Goal: Information Seeking & Learning: Find specific fact

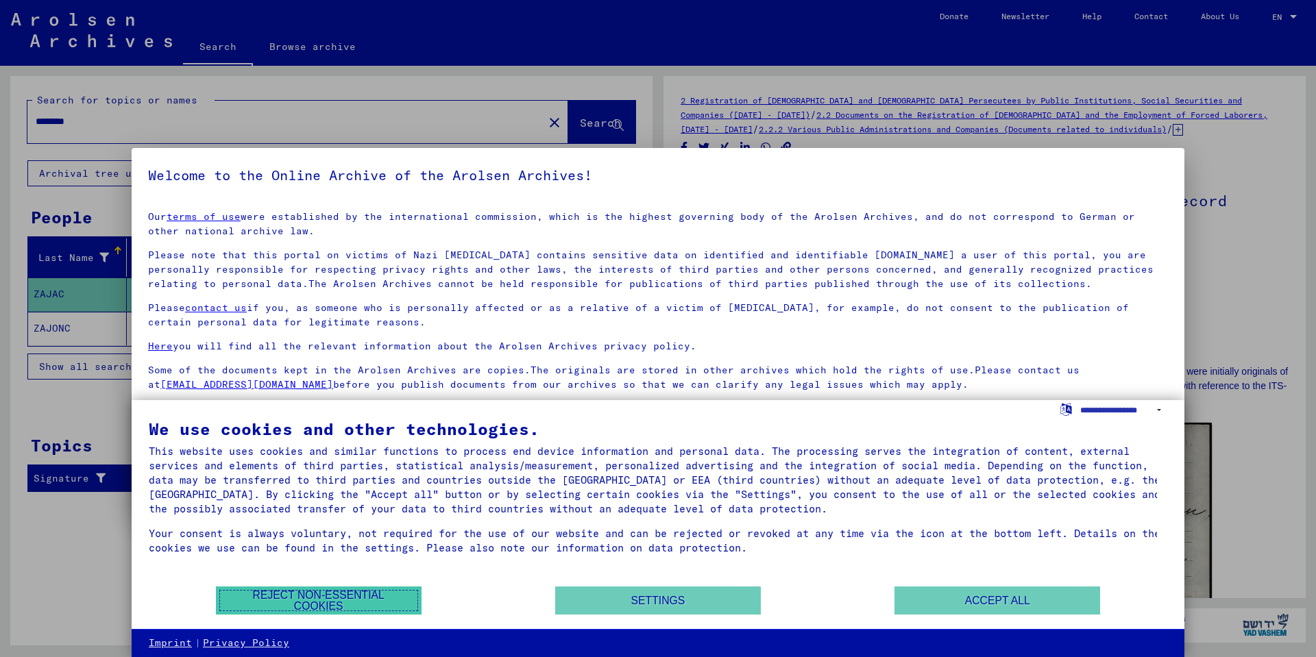
click at [315, 600] on button "Reject non-essential cookies" at bounding box center [319, 601] width 206 height 28
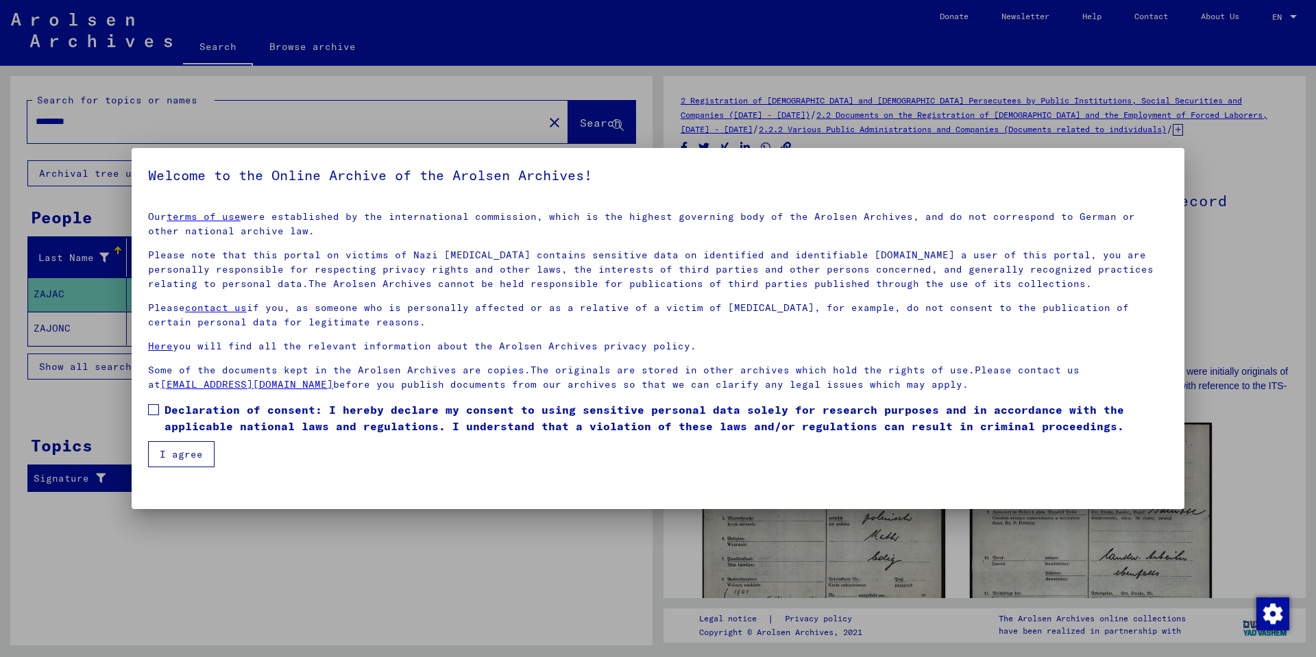
click at [154, 406] on span at bounding box center [153, 409] width 11 height 11
click at [176, 450] on button "I agree" at bounding box center [181, 454] width 66 height 26
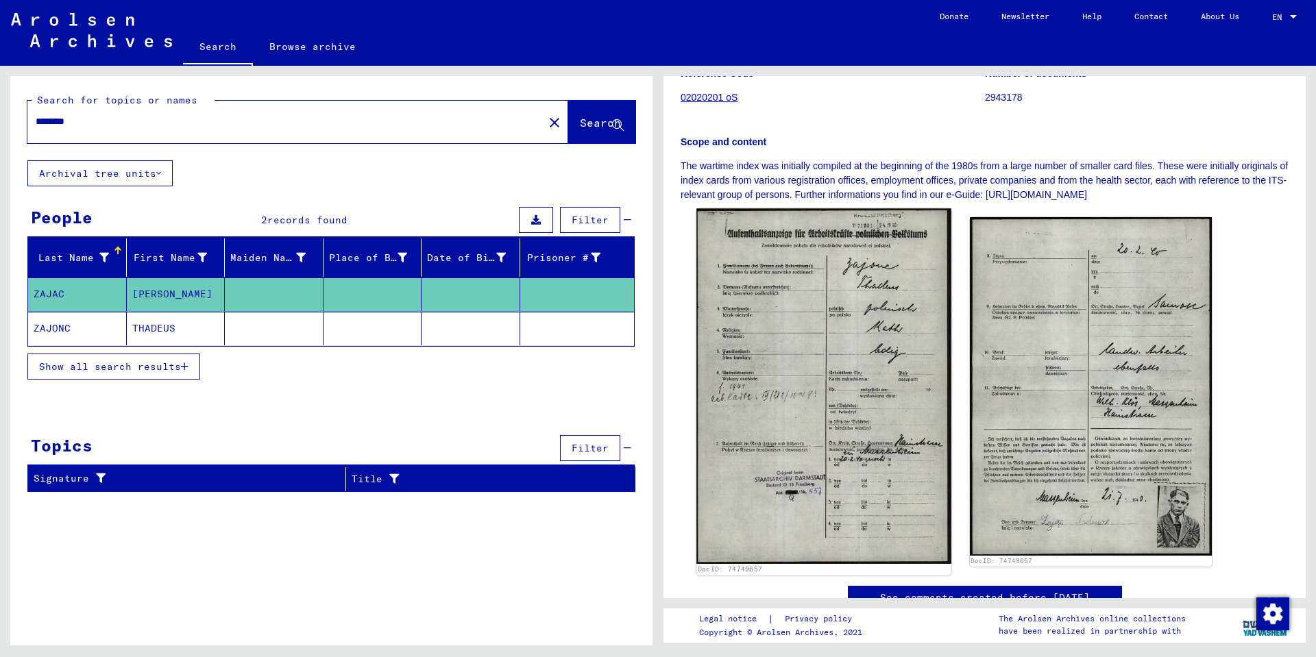
scroll to position [274, 0]
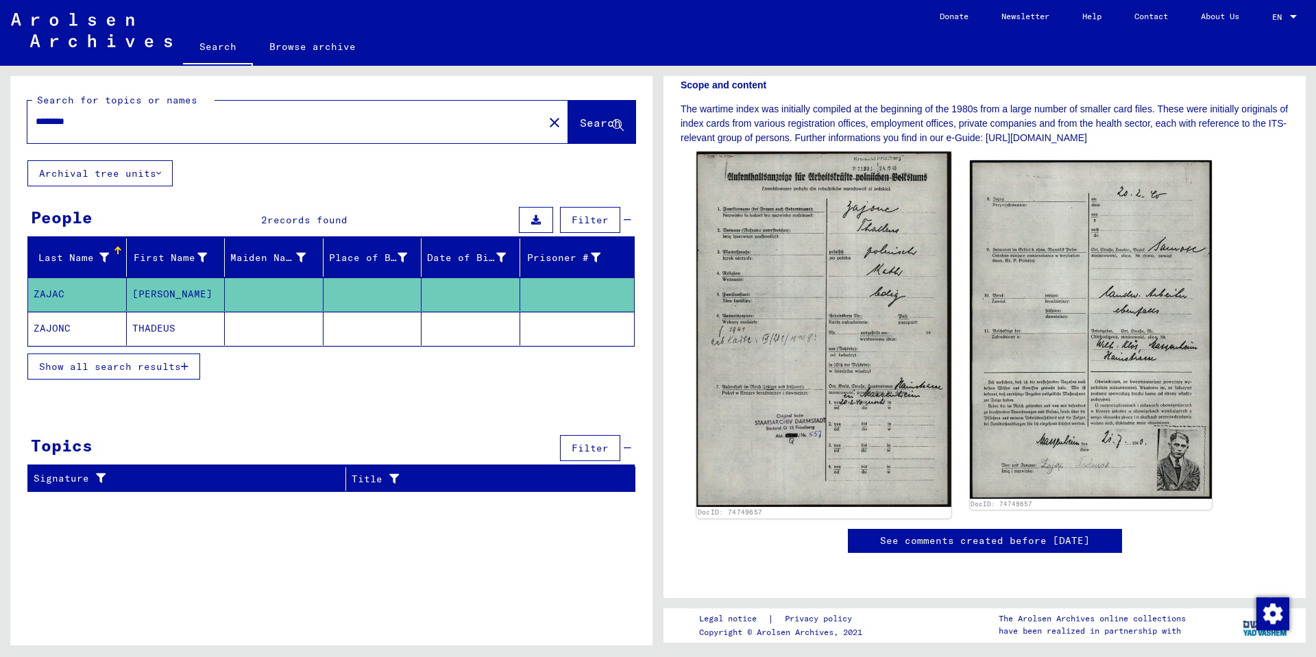
click at [826, 368] on img at bounding box center [823, 328] width 254 height 355
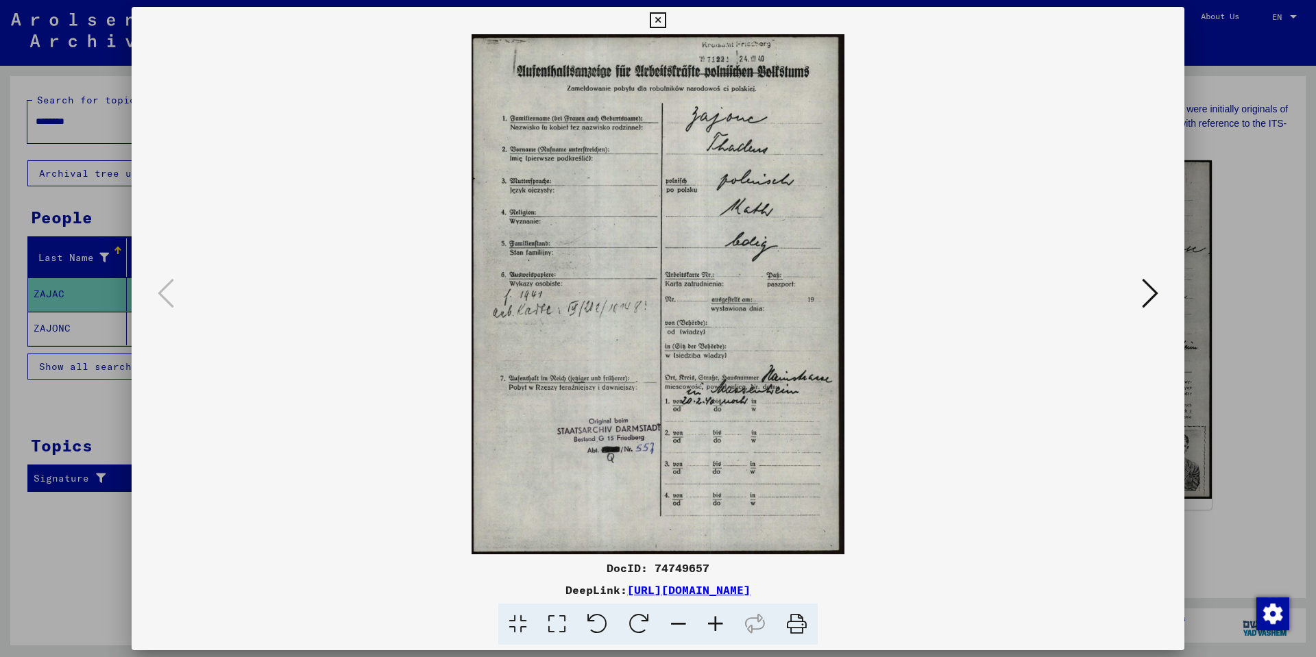
drag, startPoint x: 654, startPoint y: 568, endPoint x: 715, endPoint y: 568, distance: 61.0
click at [715, 568] on div "DocID: 74749657" at bounding box center [658, 568] width 1053 height 16
copy div "74749657"
click at [1150, 293] on icon at bounding box center [1150, 293] width 16 height 33
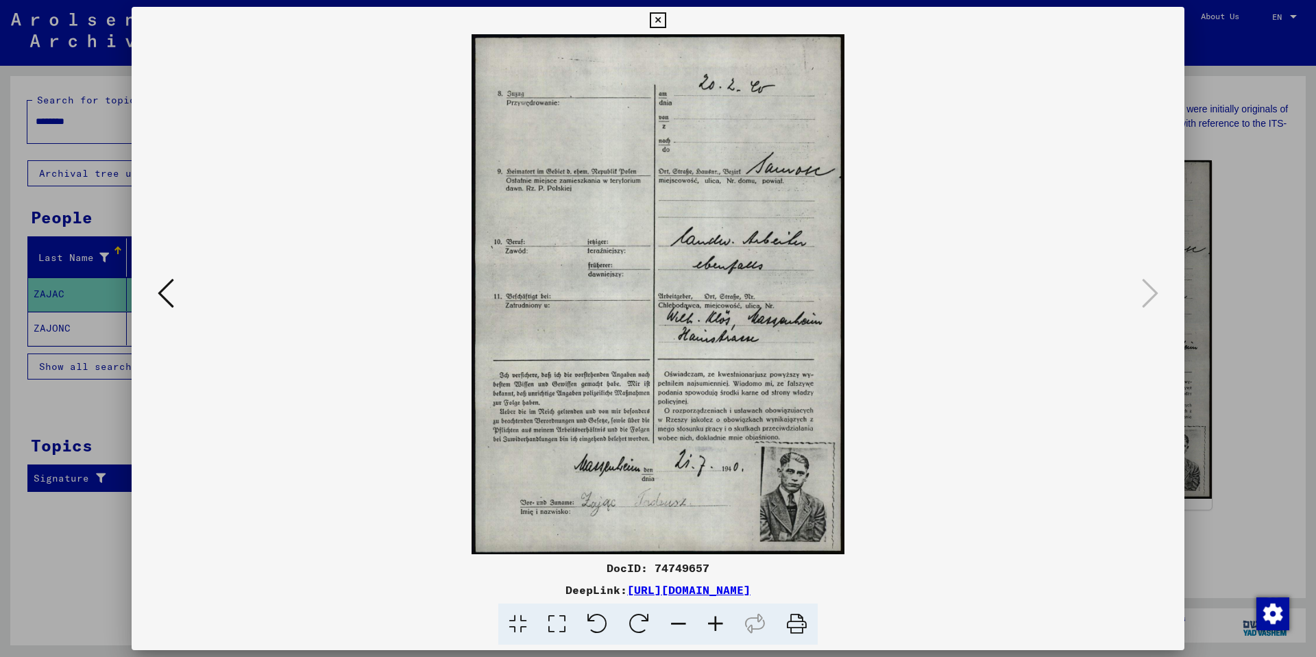
click at [656, 16] on icon at bounding box center [658, 20] width 16 height 16
